Goal: Task Accomplishment & Management: Use online tool/utility

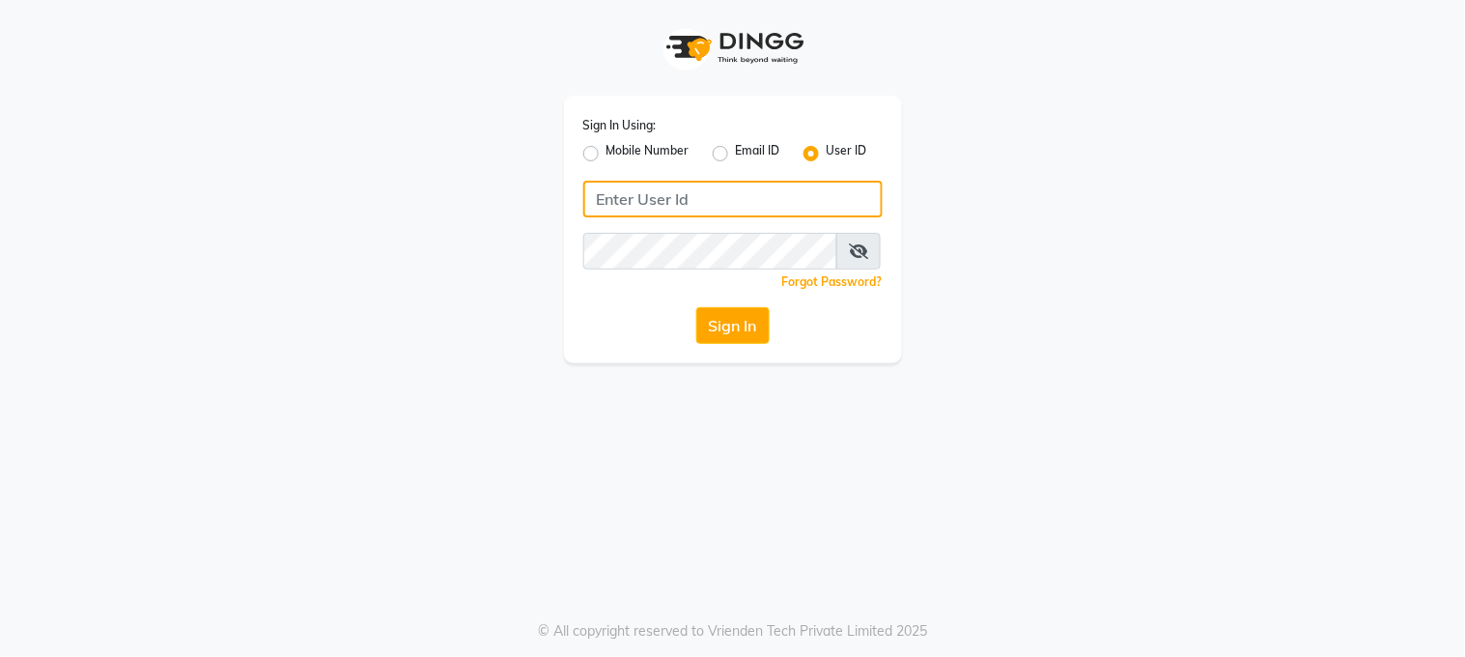
click at [596, 200] on input "Username" at bounding box center [732, 199] width 299 height 37
type input "marias"
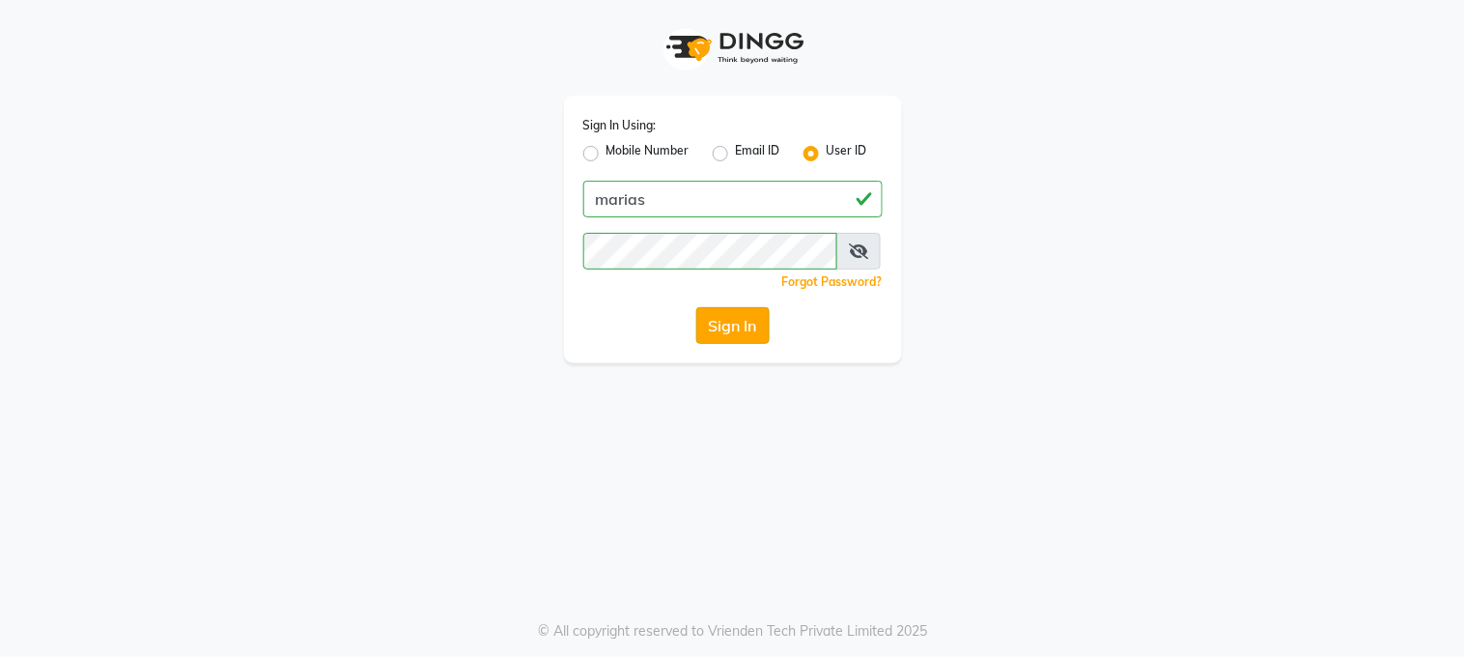
click at [727, 321] on button "Sign In" at bounding box center [732, 325] width 73 height 37
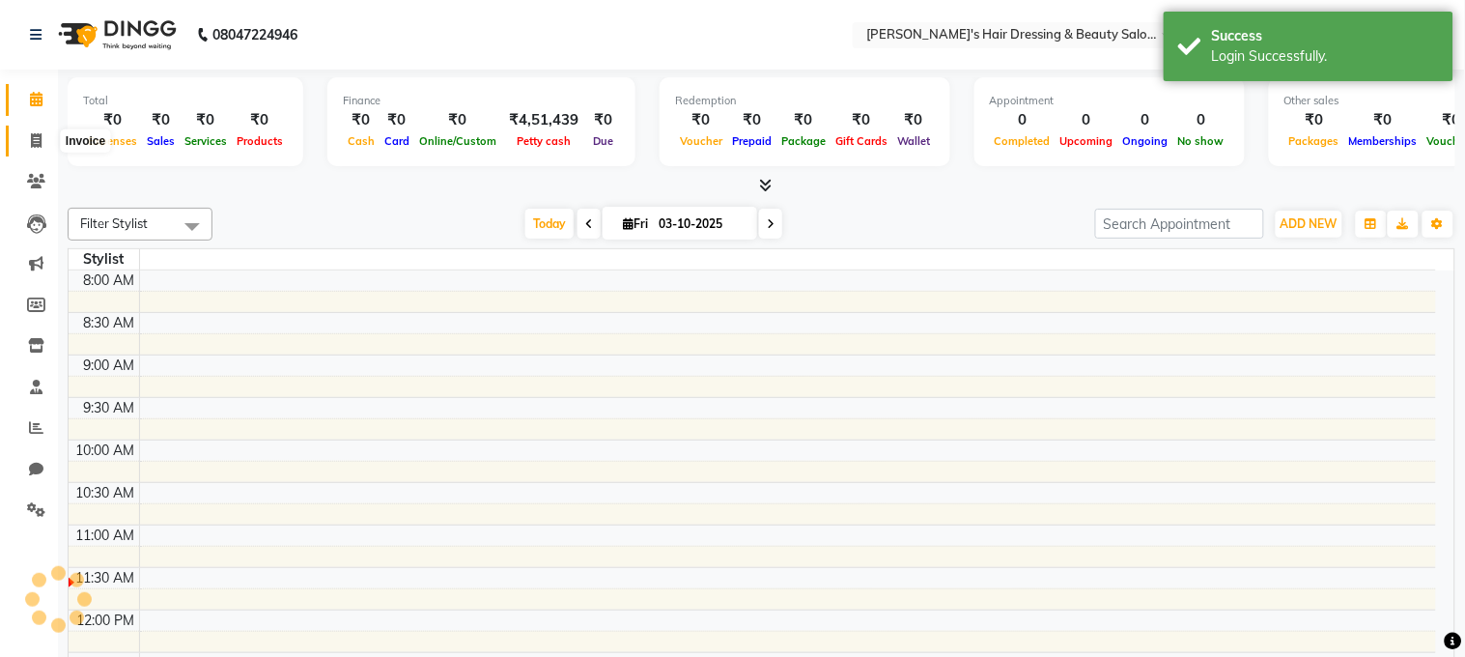
select select "en"
click at [37, 139] on icon at bounding box center [36, 140] width 11 height 14
select select "service"
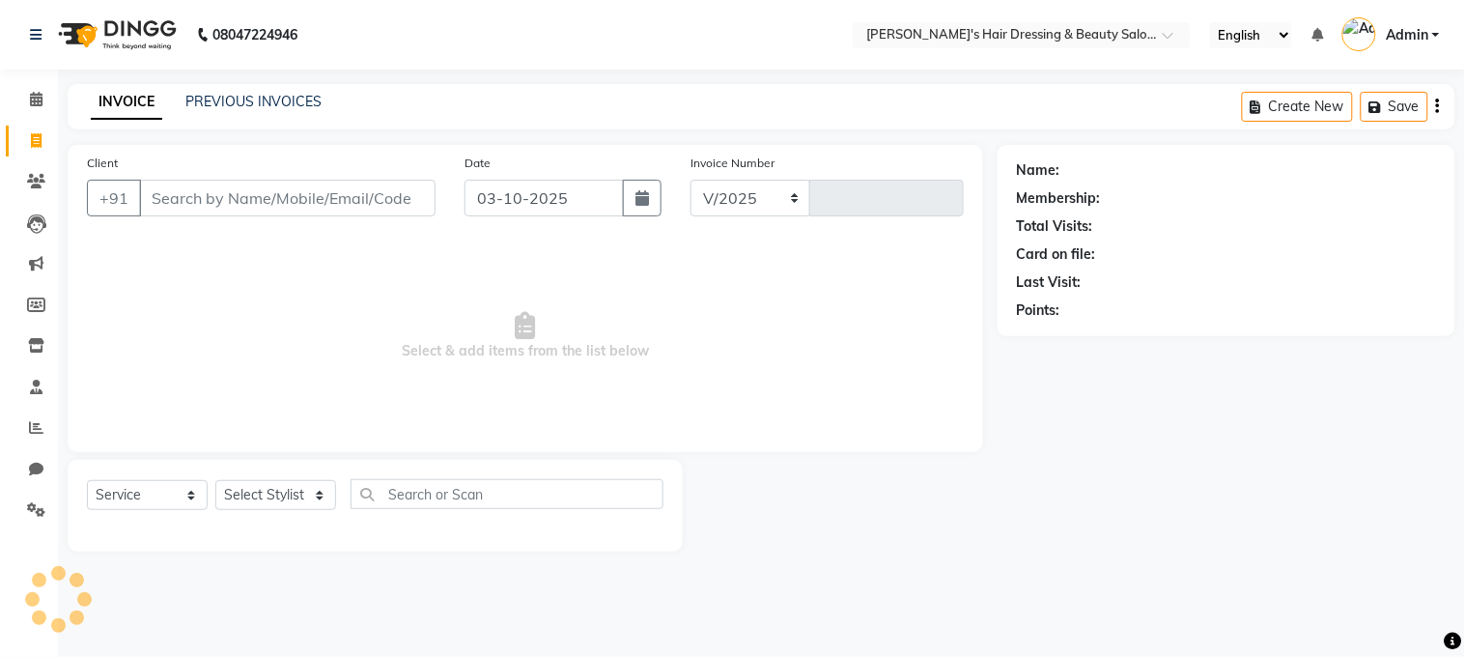
select select "4981"
type input "0251"
